Goal: Obtain resource: Obtain resource

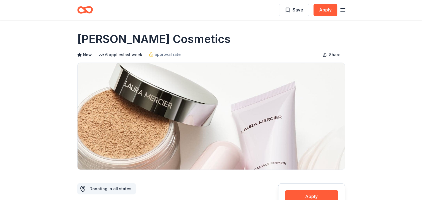
click at [344, 10] on icon "button" at bounding box center [342, 10] width 7 height 7
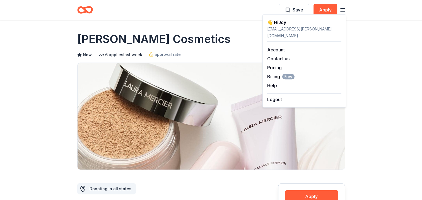
click at [341, 9] on icon "button" at bounding box center [342, 10] width 7 height 7
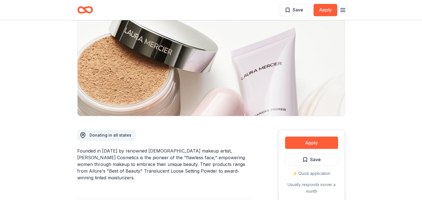
scroll to position [139, 0]
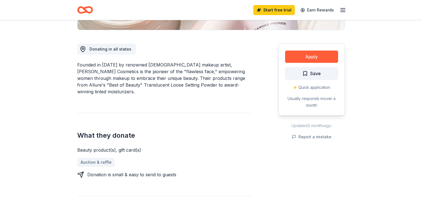
click at [312, 74] on span "Save" at bounding box center [315, 73] width 11 height 7
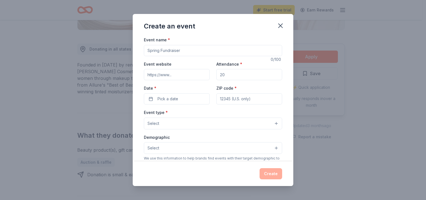
click at [265, 50] on input "Event name *" at bounding box center [213, 50] width 138 height 11
click at [280, 28] on icon "button" at bounding box center [281, 26] width 8 height 8
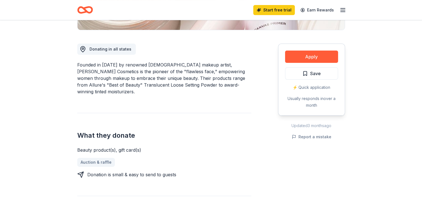
scroll to position [112, 0]
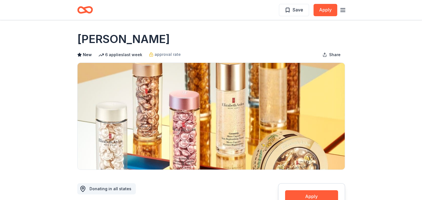
click at [175, 44] on div "[PERSON_NAME]" at bounding box center [211, 39] width 268 height 16
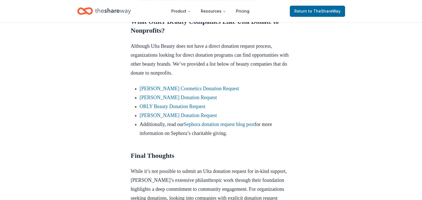
scroll to position [446, 0]
